Goal: Task Accomplishment & Management: Manage account settings

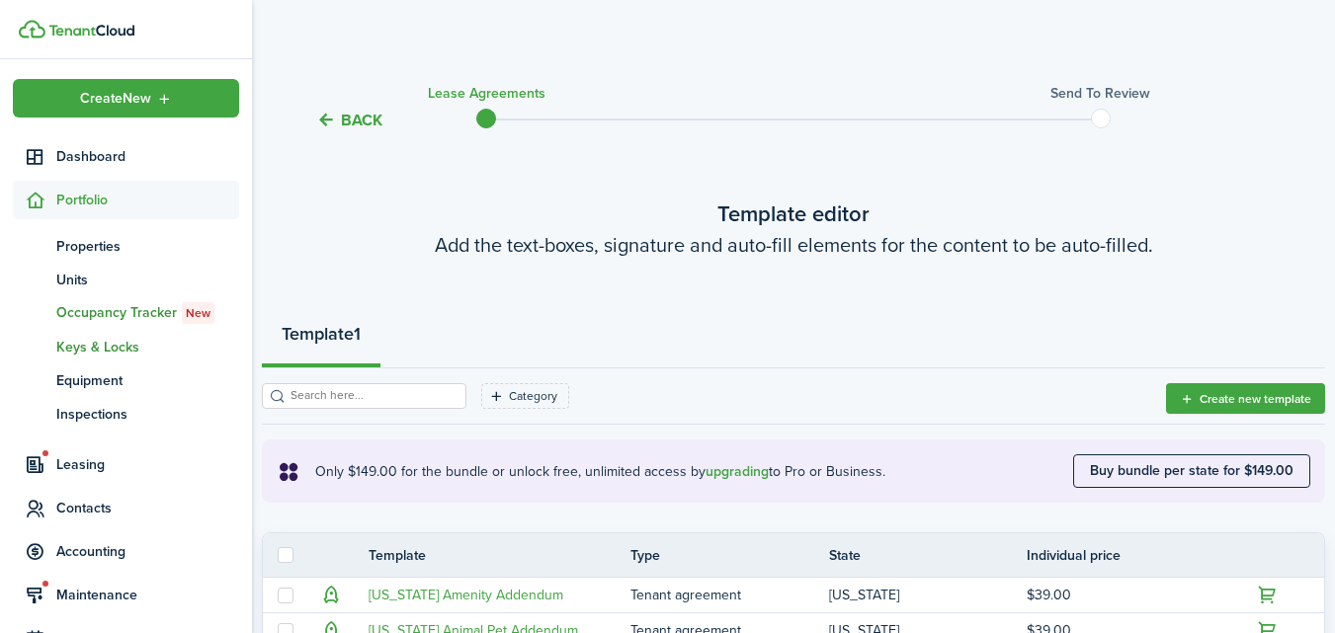
scroll to position [181, 0]
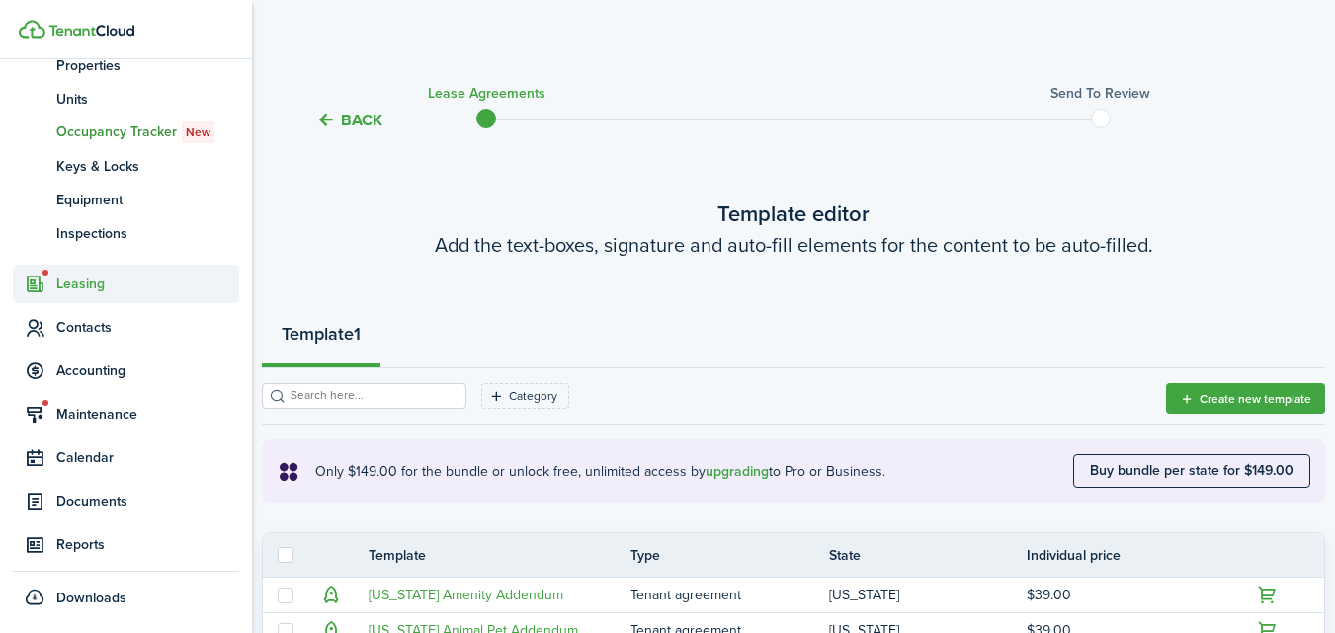
click at [96, 284] on span "Leasing" at bounding box center [147, 284] width 183 height 21
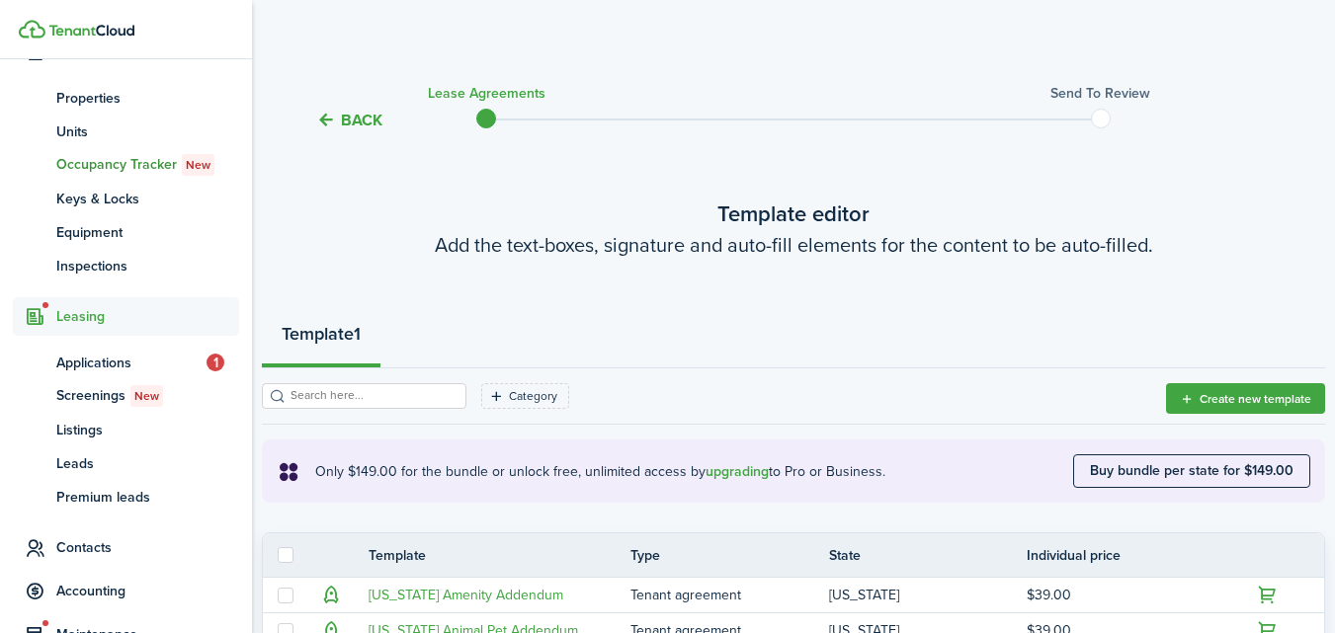
scroll to position [147, 0]
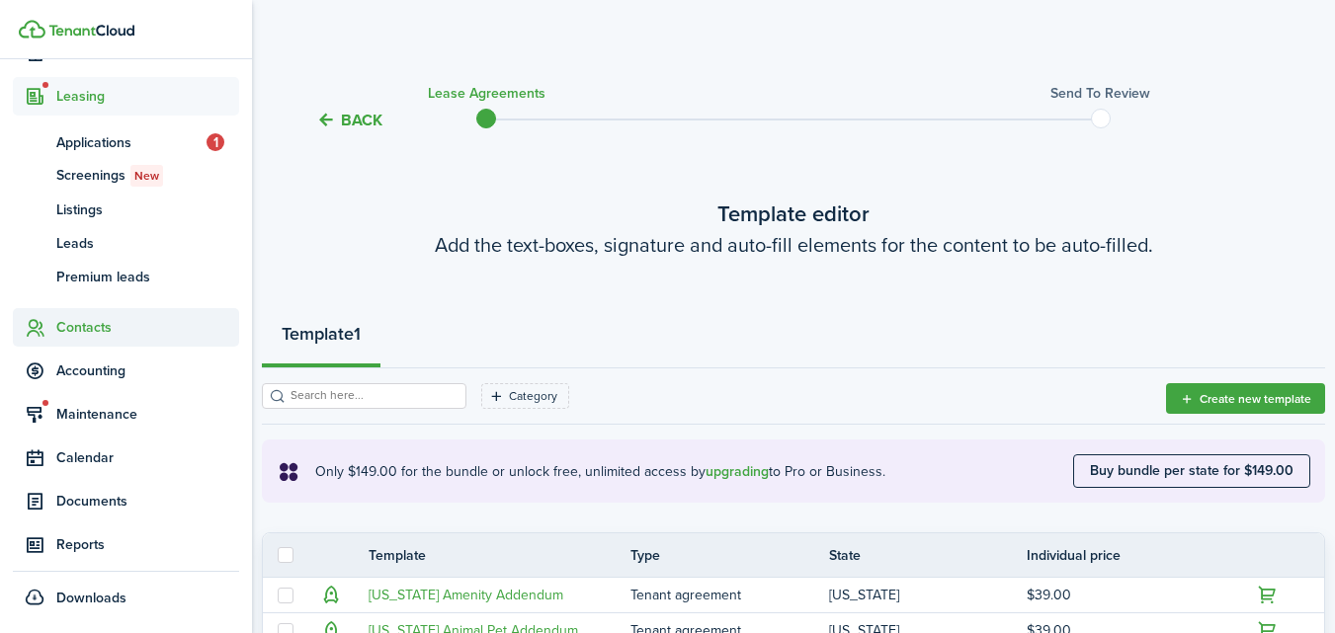
click at [99, 323] on span "Contacts" at bounding box center [147, 327] width 183 height 21
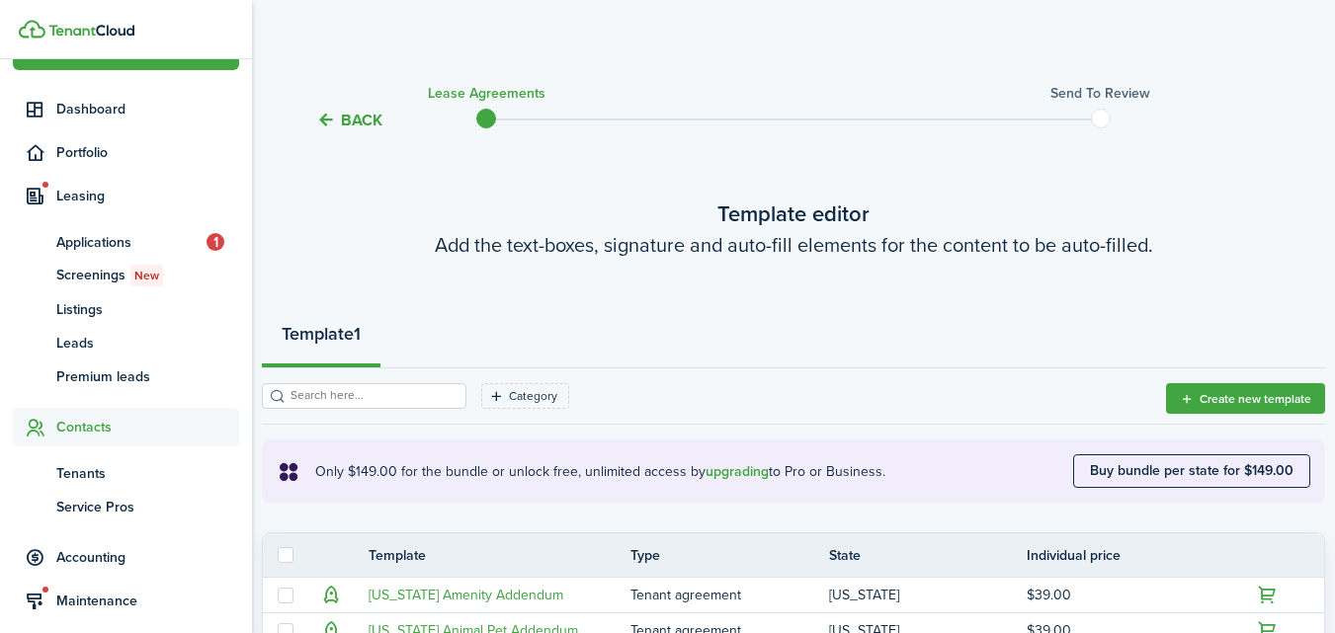
scroll to position [46, 0]
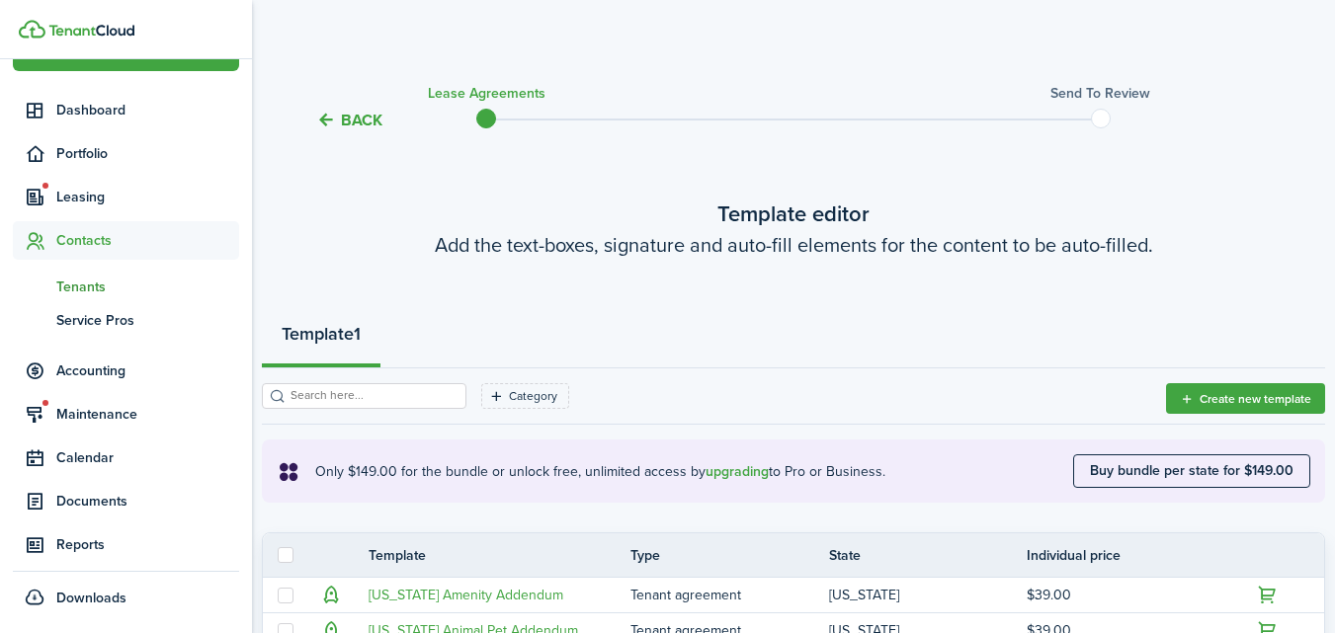
click at [83, 287] on span "Tenants" at bounding box center [147, 287] width 183 height 21
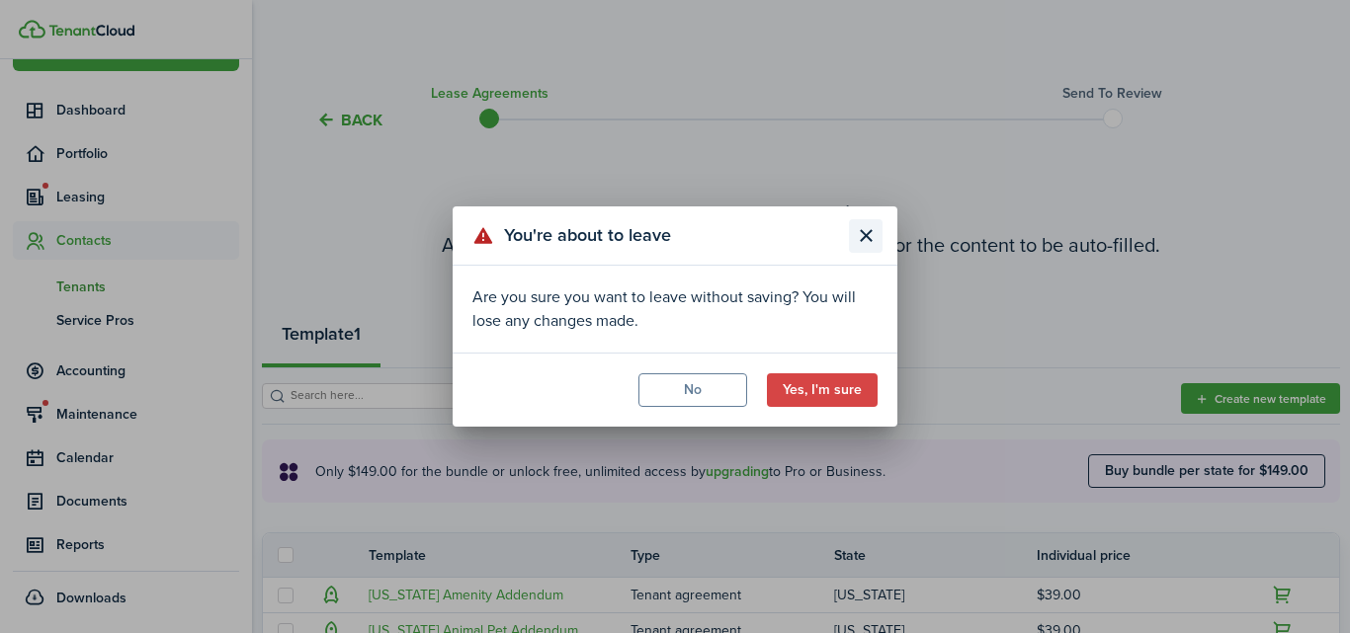
click at [867, 230] on button "Close modal" at bounding box center [866, 236] width 34 height 34
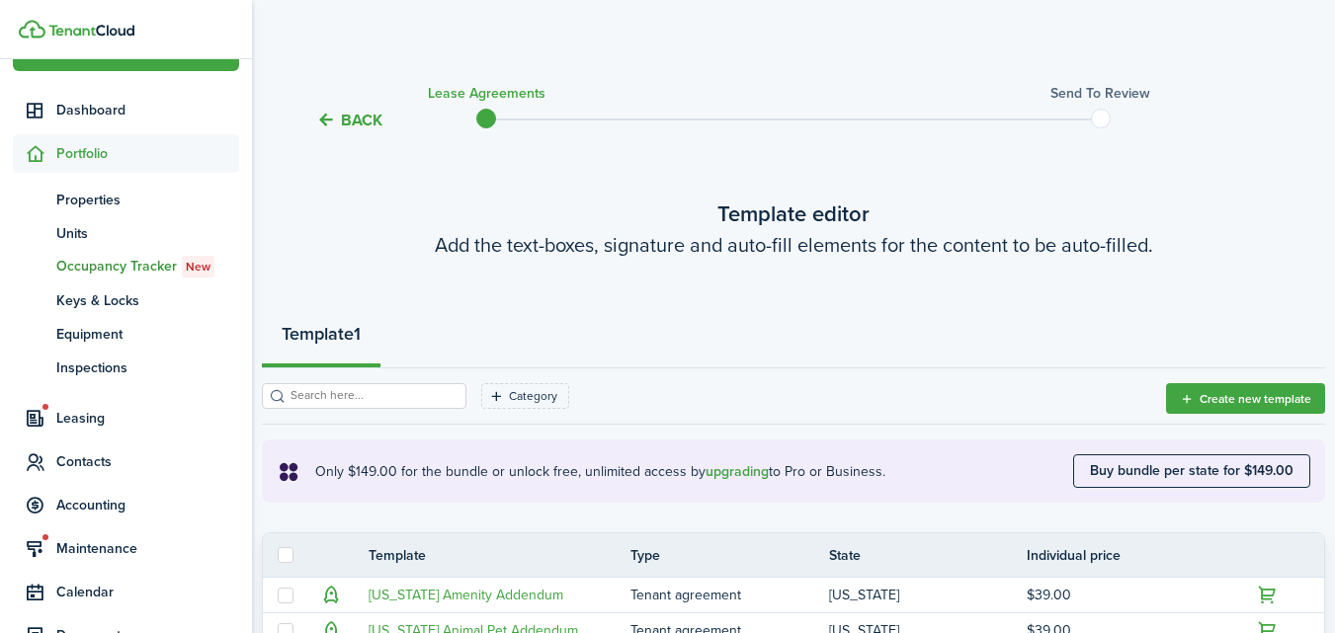
click at [340, 117] on button "Back" at bounding box center [349, 120] width 66 height 21
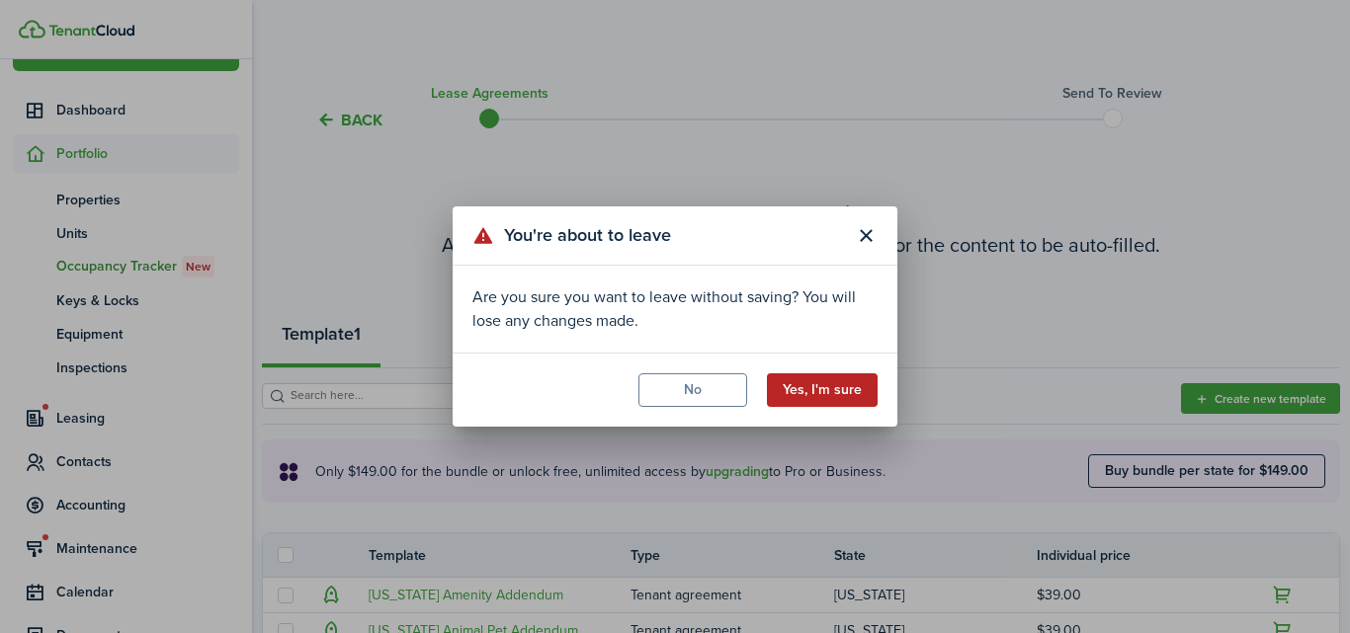
click at [803, 389] on button "Yes, I'm sure" at bounding box center [822, 390] width 111 height 34
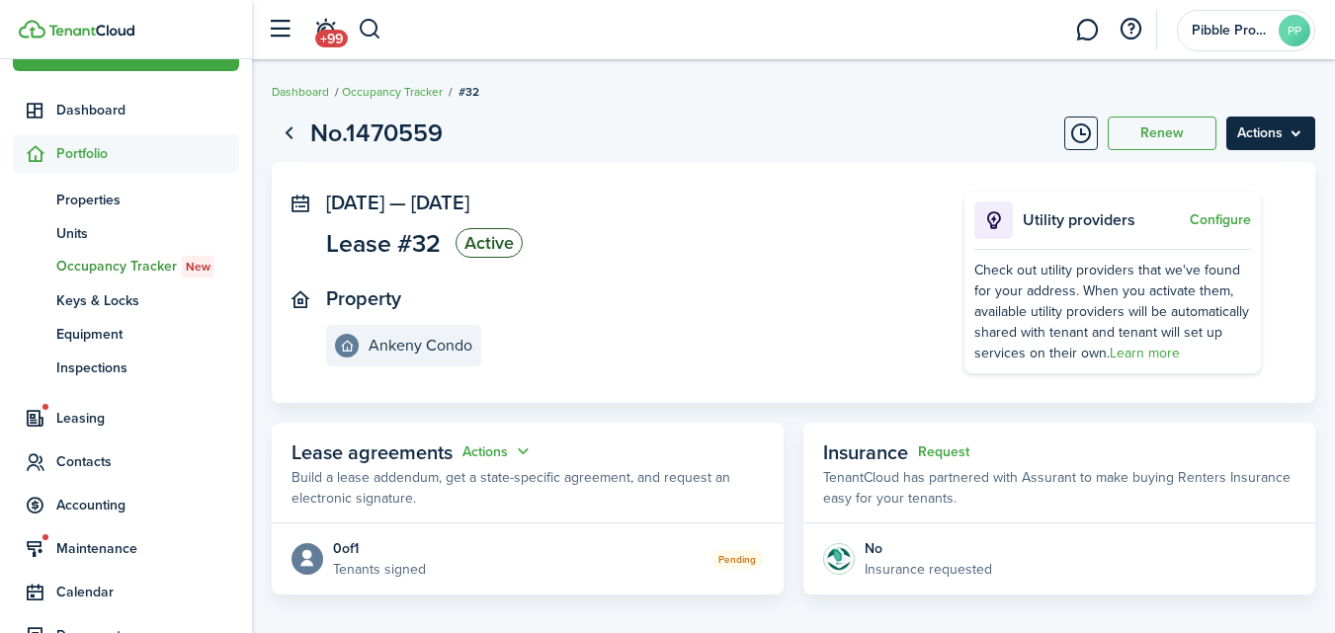
click at [1278, 131] on menu-btn "Actions" at bounding box center [1270, 134] width 89 height 34
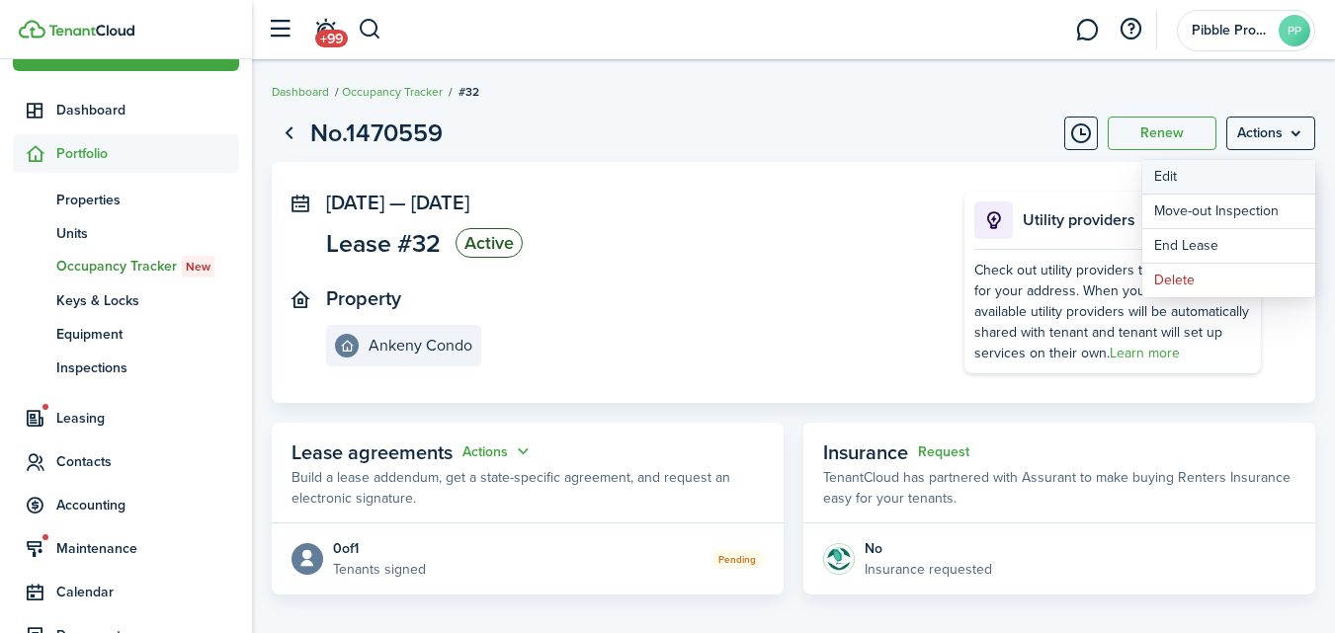
click at [1190, 182] on button "Edit" at bounding box center [1228, 177] width 173 height 34
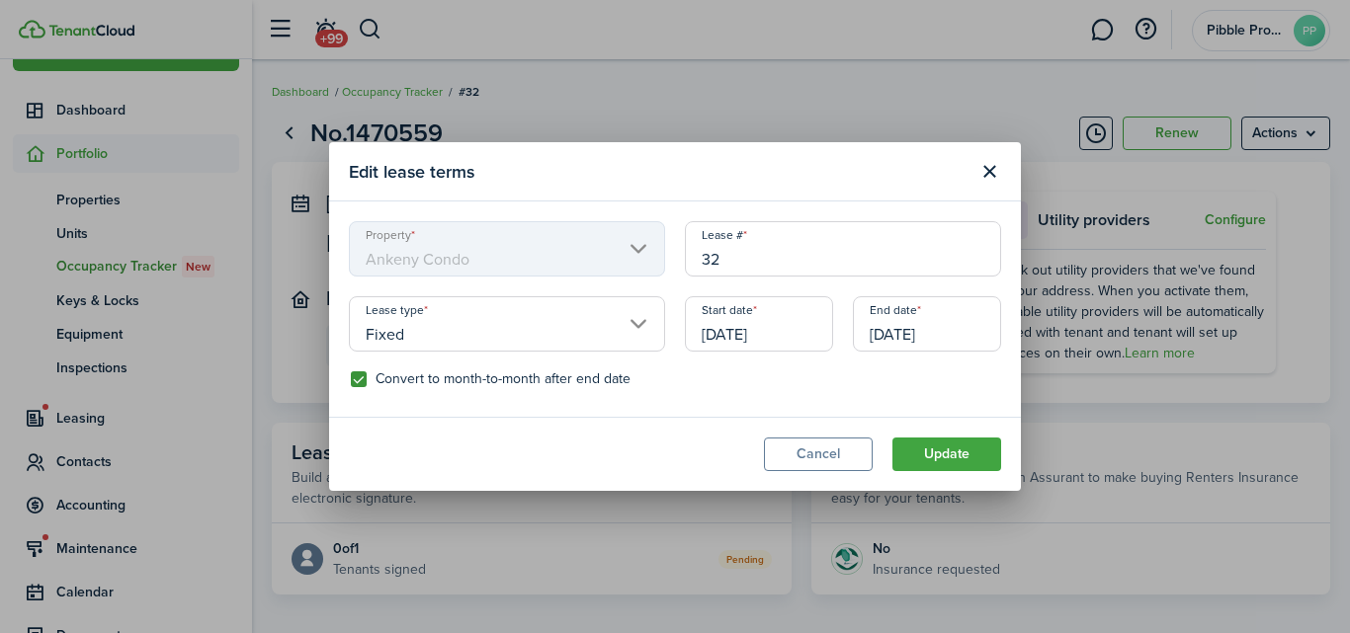
click at [887, 331] on input "[DATE]" at bounding box center [927, 323] width 148 height 55
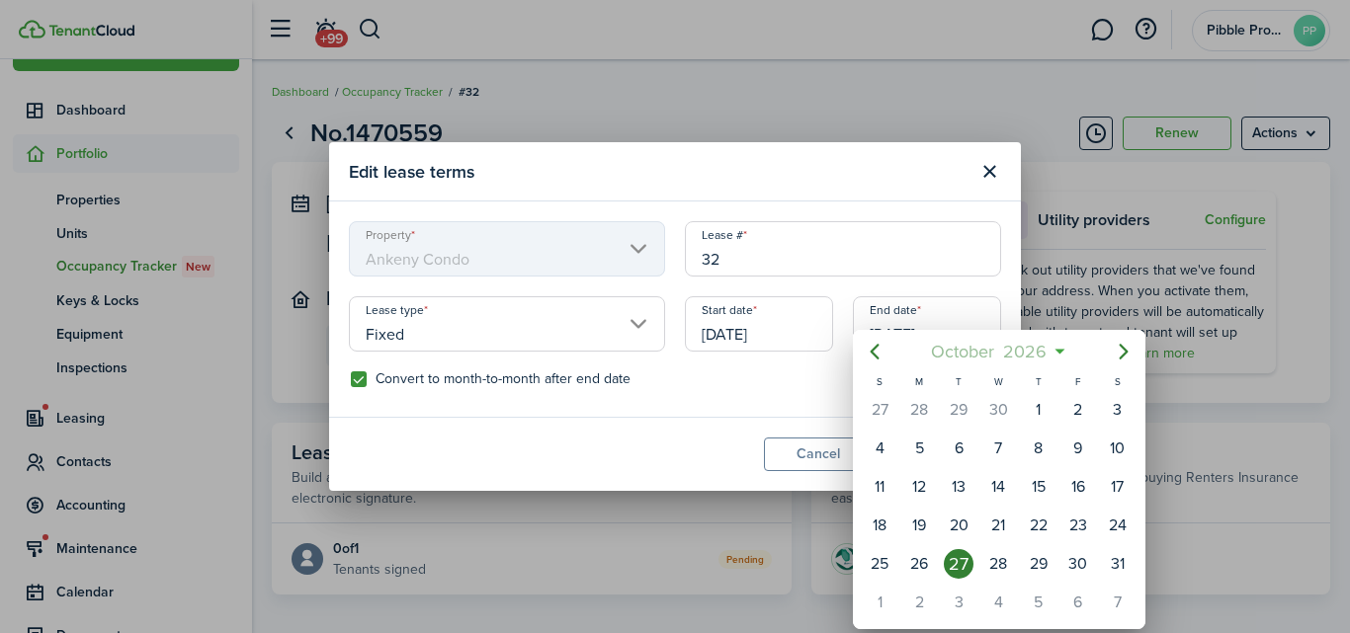
click at [1039, 353] on span "2026" at bounding box center [1025, 352] width 52 height 36
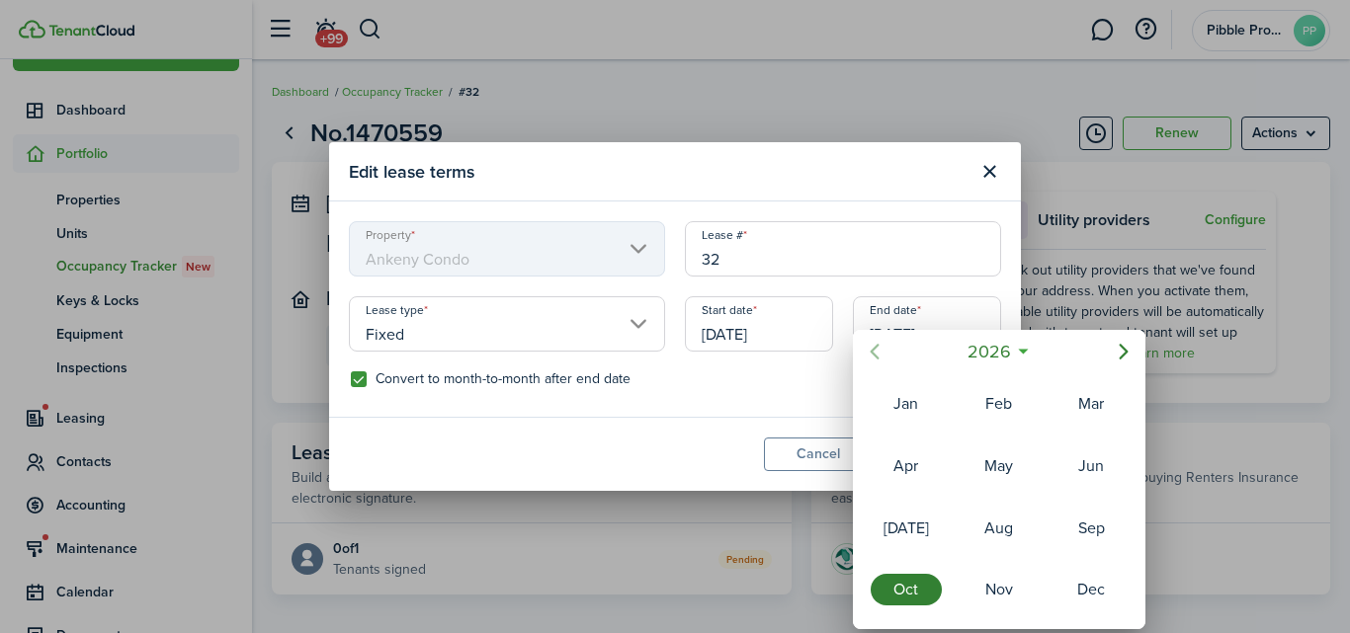
click at [874, 348] on icon "Previous page" at bounding box center [874, 352] width 9 height 16
click at [898, 573] on div "Oct" at bounding box center [906, 589] width 79 height 59
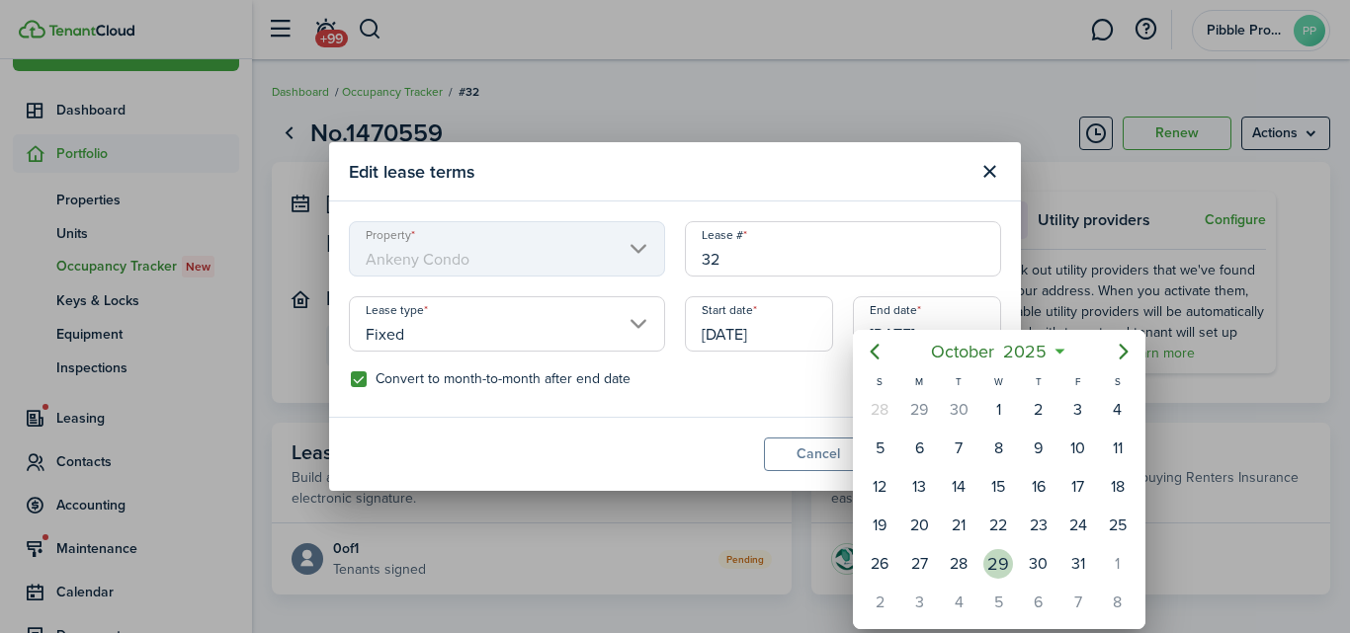
click at [996, 556] on div "29" at bounding box center [998, 564] width 30 height 30
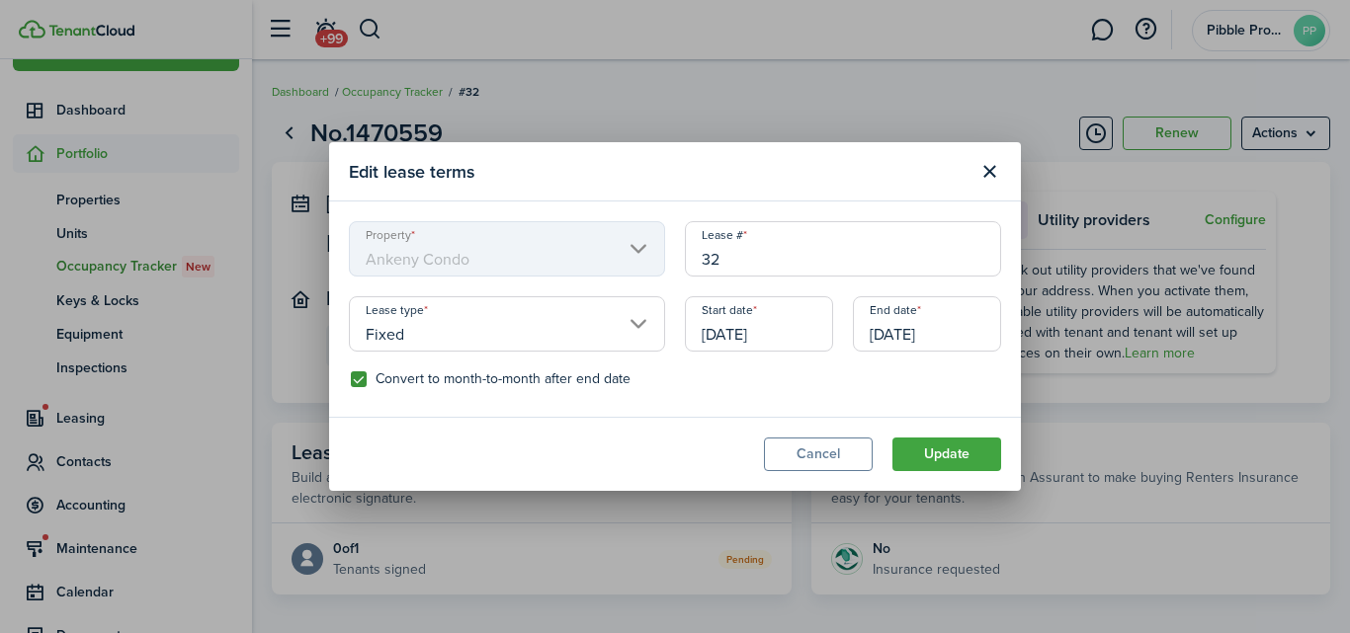
click at [925, 328] on input "[DATE]" at bounding box center [927, 323] width 148 height 55
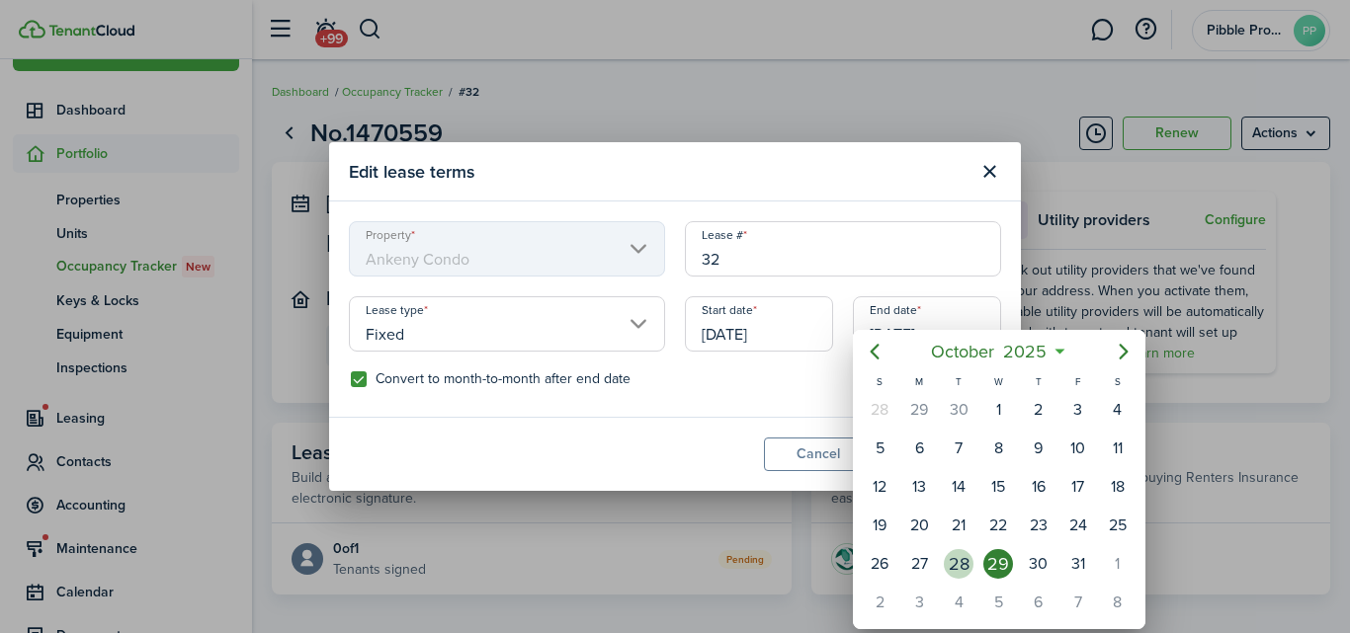
click at [958, 562] on div "28" at bounding box center [959, 564] width 30 height 30
type input "[DATE]"
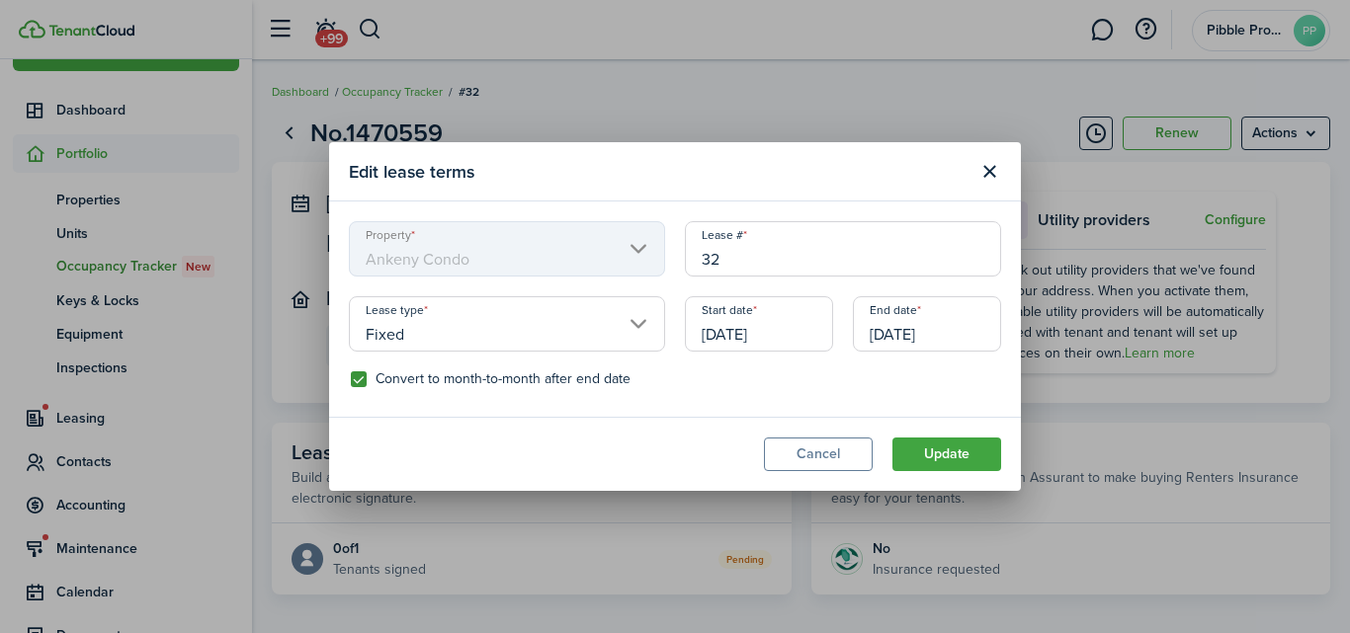
click at [355, 384] on label "Convert to month-to-month after end date" at bounding box center [491, 380] width 280 height 16
click at [351, 380] on input "Convert to month-to-month after end date" at bounding box center [350, 379] width 1 height 1
checkbox input "false"
click at [938, 455] on button "Update" at bounding box center [946, 455] width 109 height 34
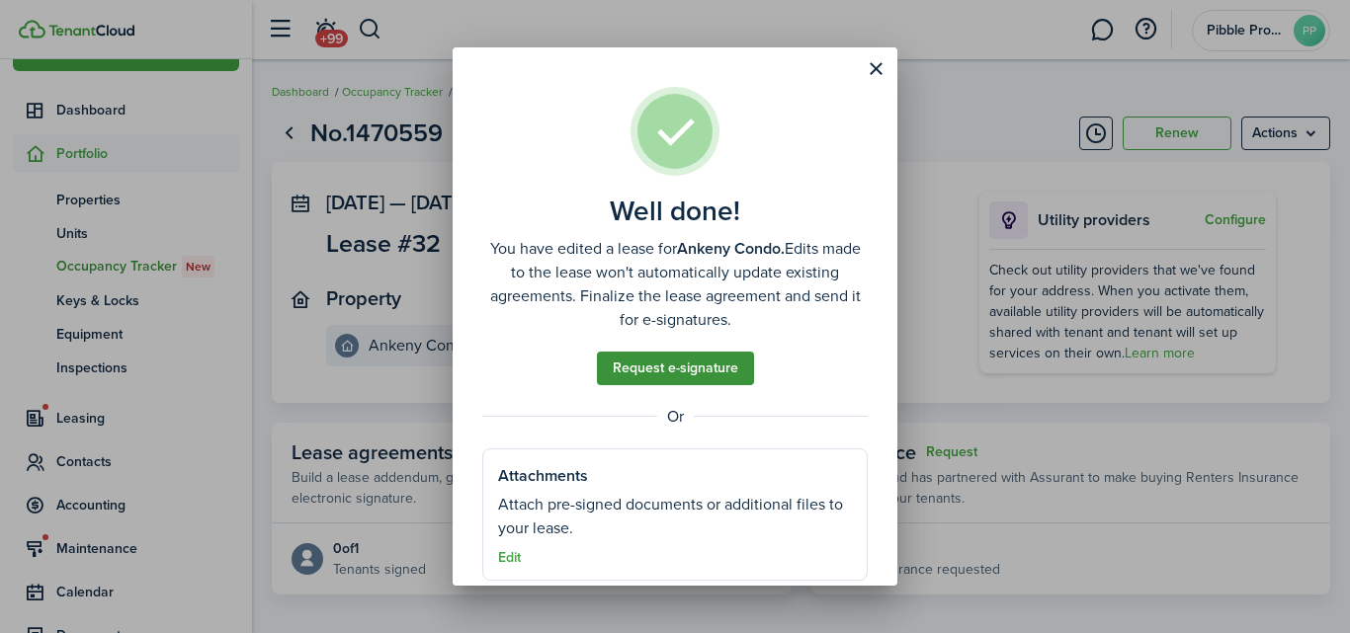
click at [706, 373] on link "Request e-signature" at bounding box center [675, 369] width 157 height 34
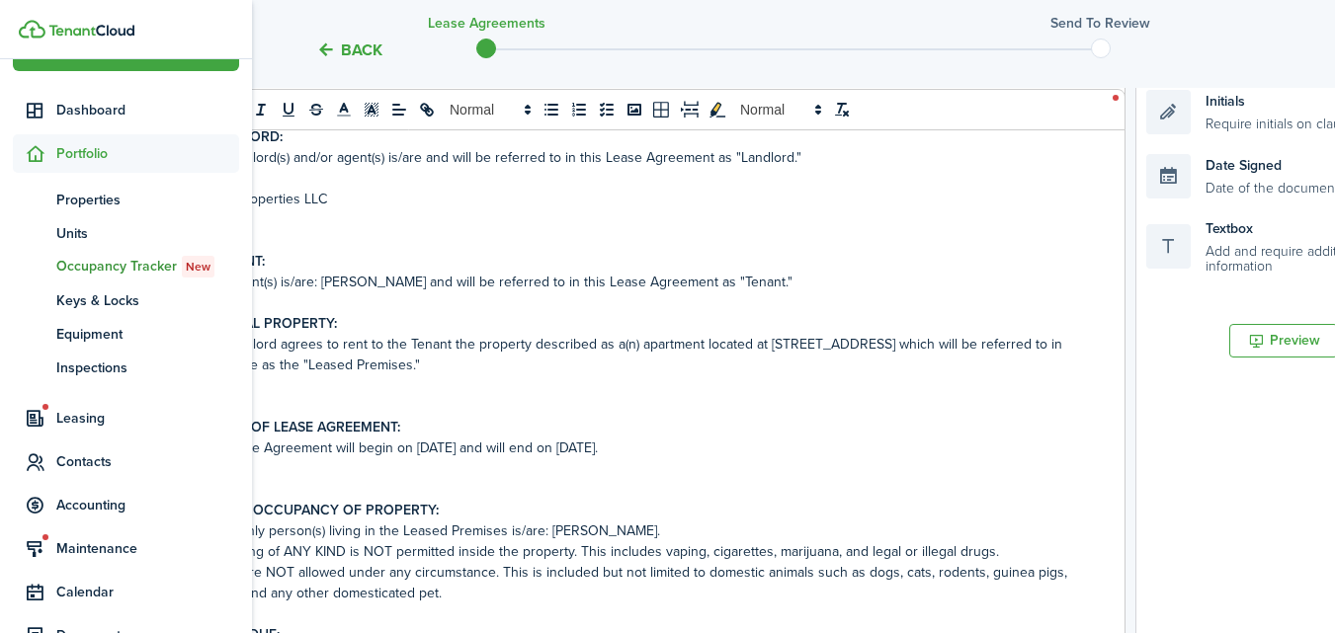
scroll to position [452, 0]
click at [675, 444] on p "The Lease Agreement will begin on [DATE] and will end on [DATE]." at bounding box center [633, 447] width 874 height 21
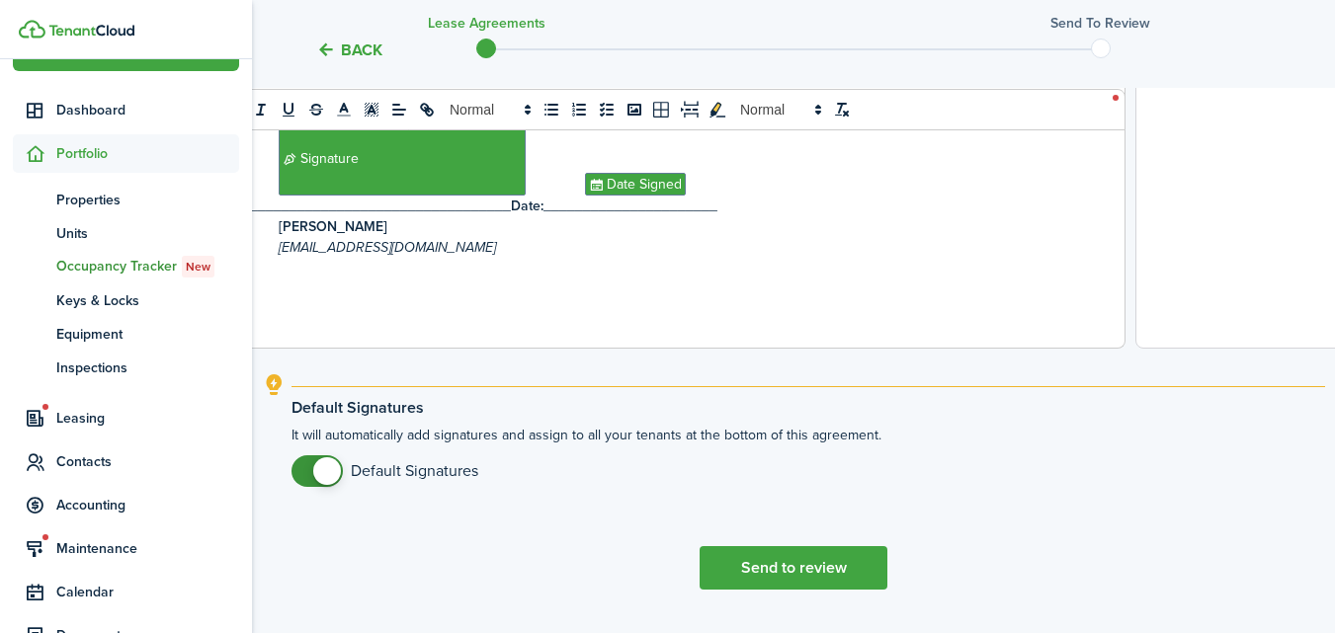
scroll to position [903, 0]
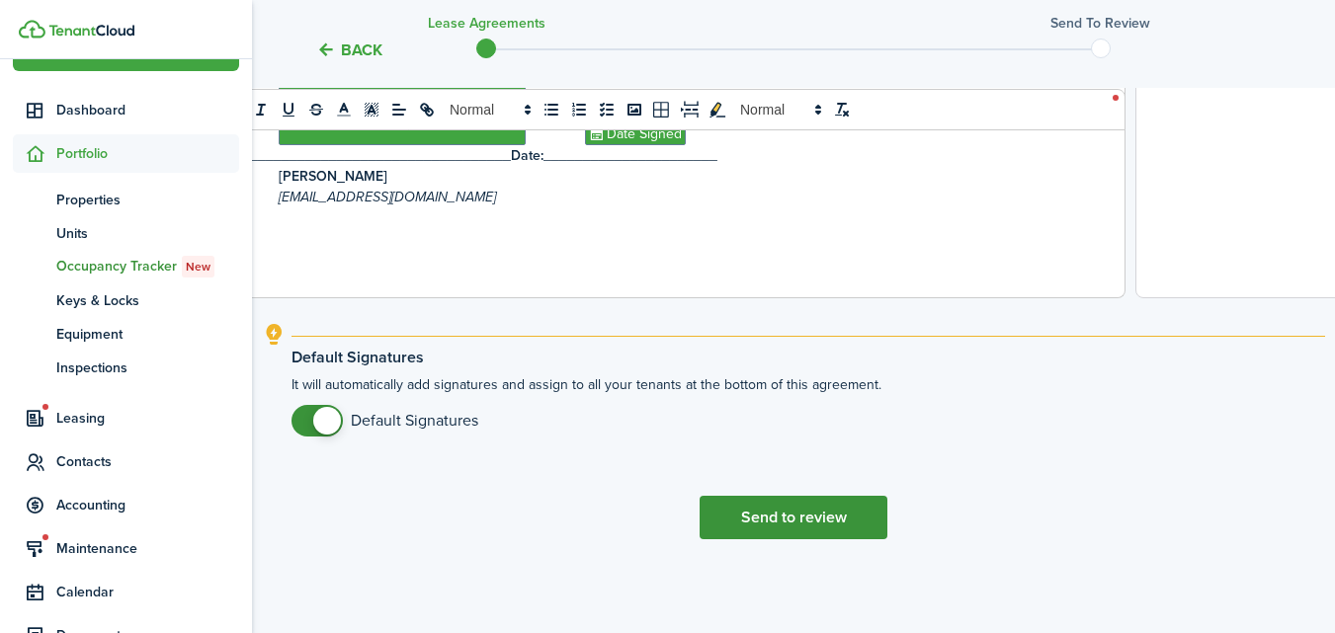
click at [786, 505] on button "Send to review" at bounding box center [794, 517] width 188 height 43
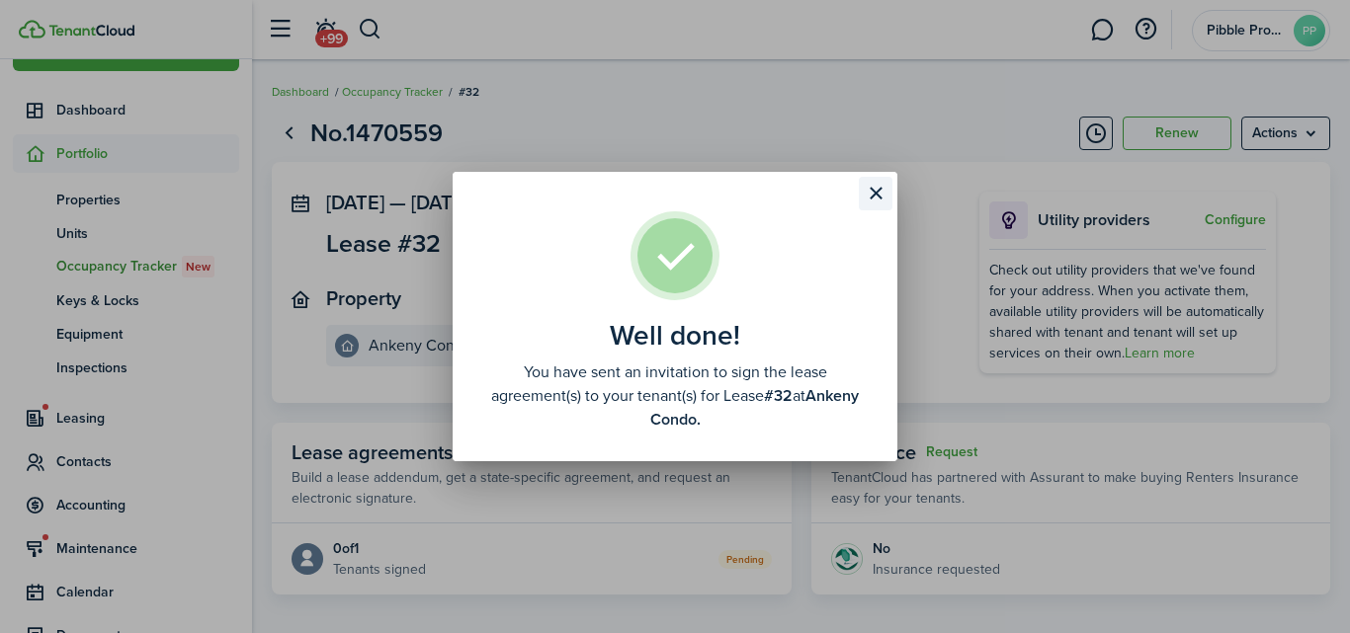
click at [870, 194] on button "Close modal" at bounding box center [876, 194] width 34 height 34
